Goal: Transaction & Acquisition: Subscribe to service/newsletter

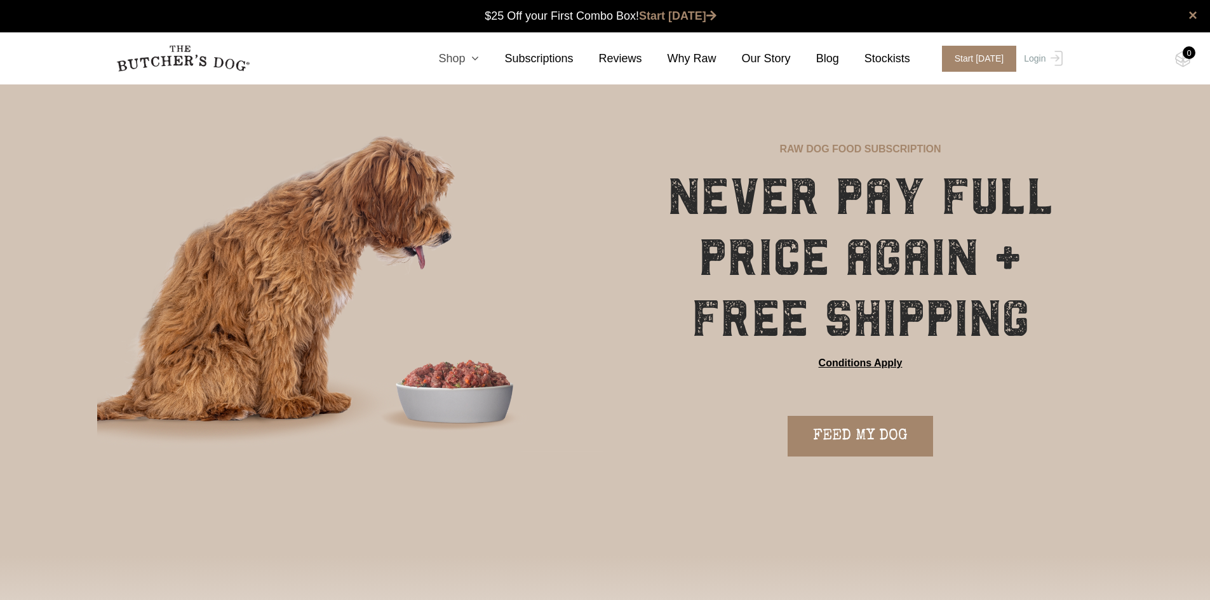
click at [479, 60] on icon at bounding box center [472, 58] width 14 height 11
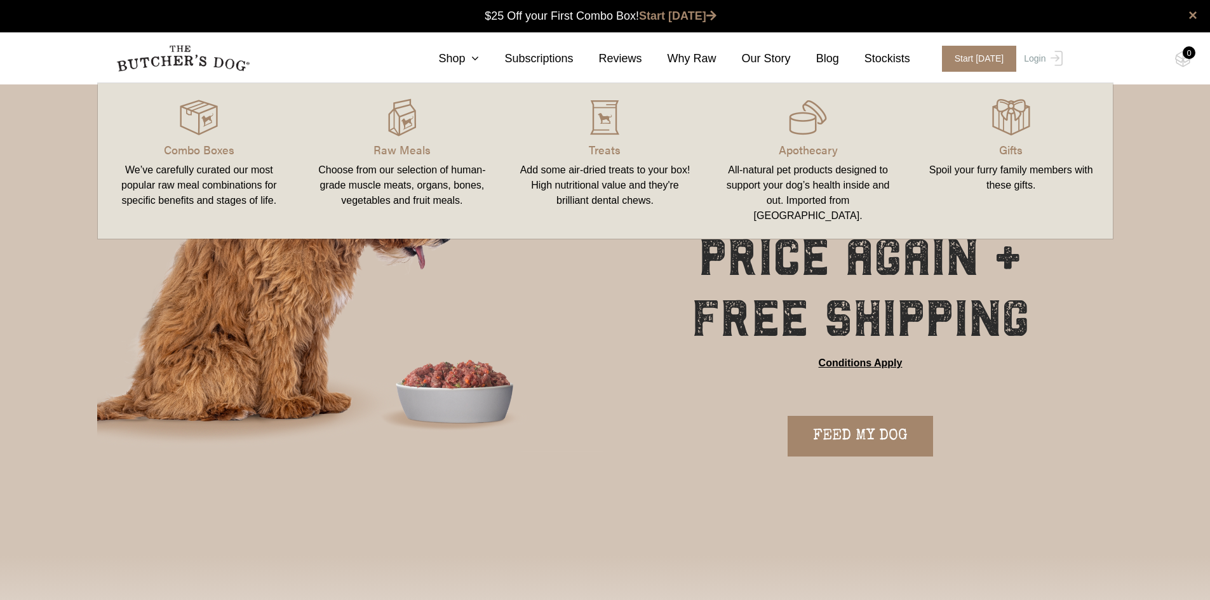
click at [226, 195] on div "We’ve carefully curated our most popular raw meal combinations for specific ben…" at bounding box center [199, 186] width 173 height 46
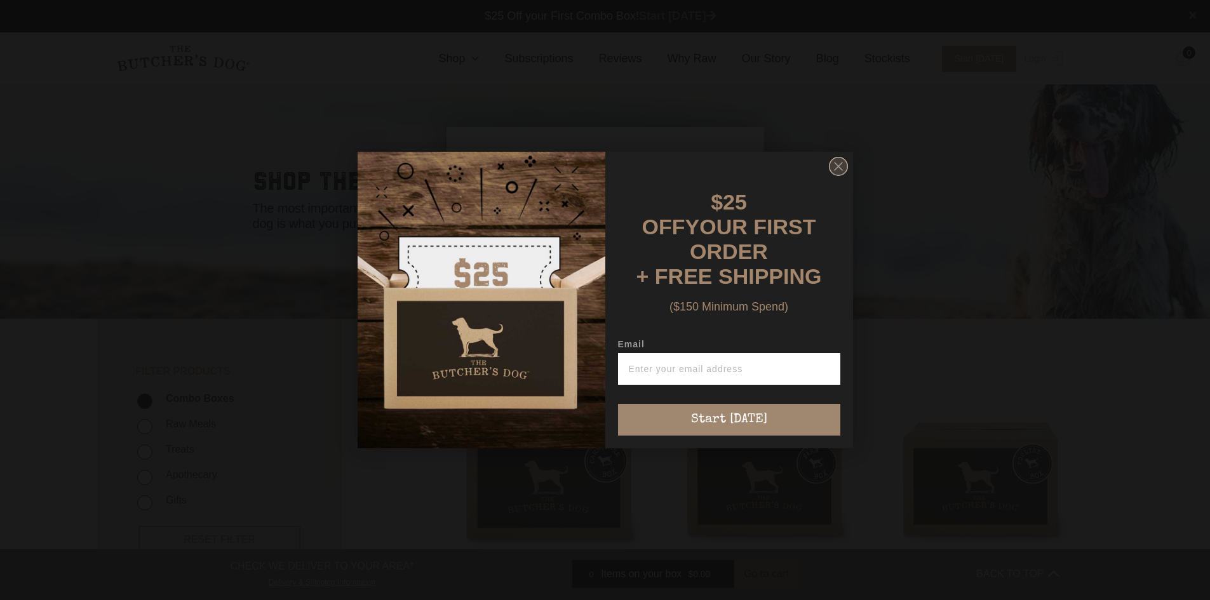
click at [845, 169] on circle "Close dialog" at bounding box center [838, 167] width 18 height 18
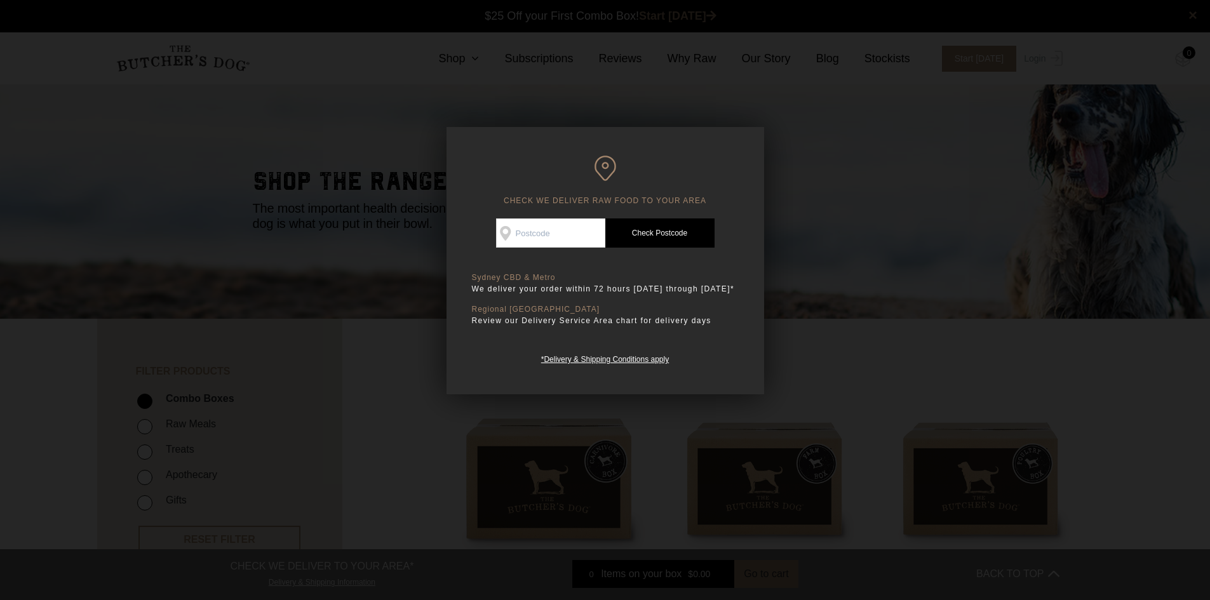
click at [553, 230] on input "Check Availability At" at bounding box center [550, 233] width 109 height 29
type input "2800"
click at [659, 229] on link "Check Postcode" at bounding box center [659, 233] width 109 height 29
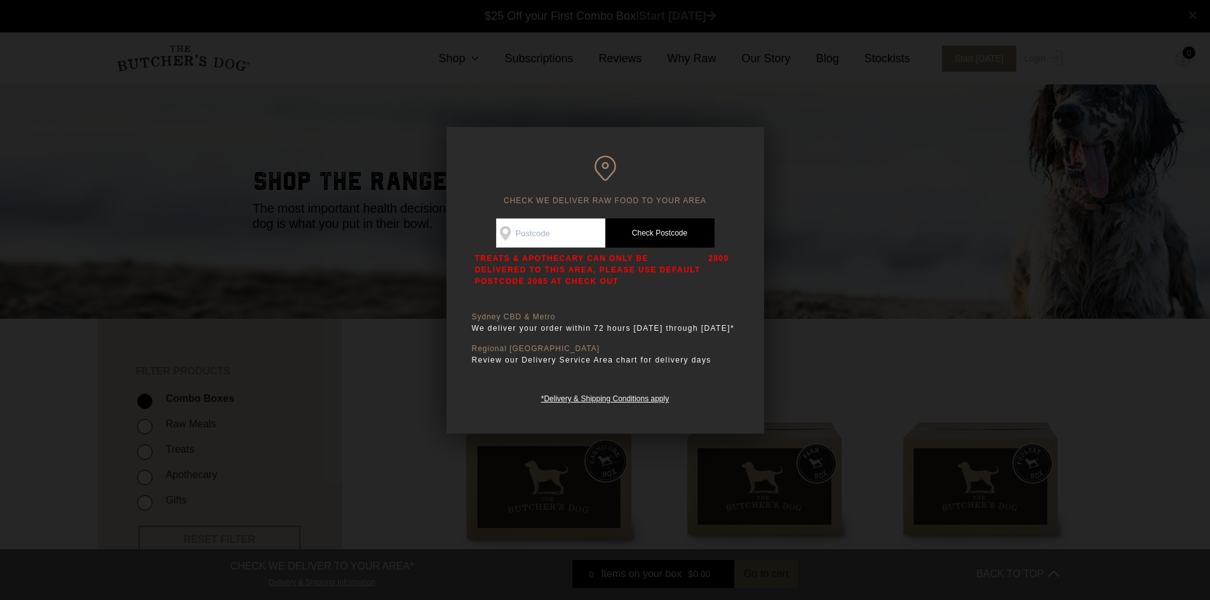
click at [867, 319] on div at bounding box center [605, 300] width 1210 height 600
